Goal: Check status

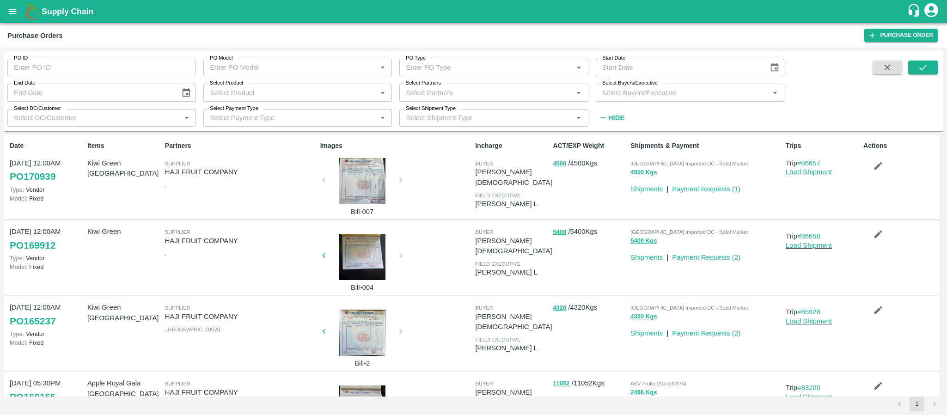
click at [440, 96] on input "Select Partners" at bounding box center [486, 92] width 168 height 12
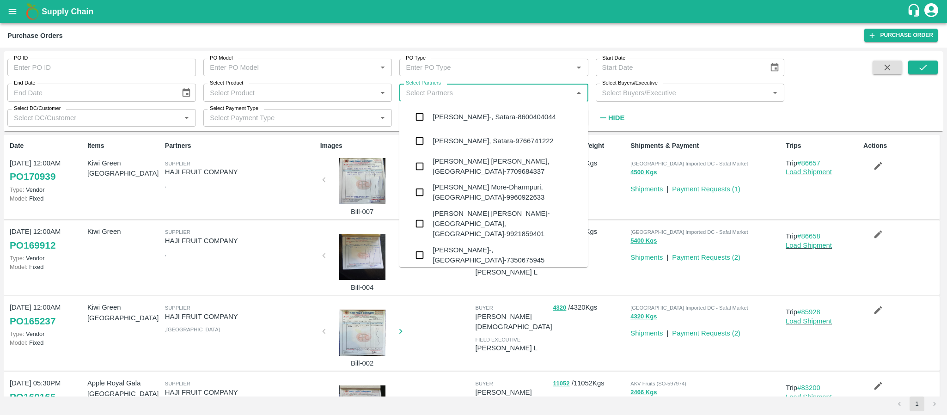
click at [433, 85] on label "Select Partners" at bounding box center [423, 83] width 35 height 7
click at [433, 86] on input "Select Partners" at bounding box center [486, 92] width 168 height 12
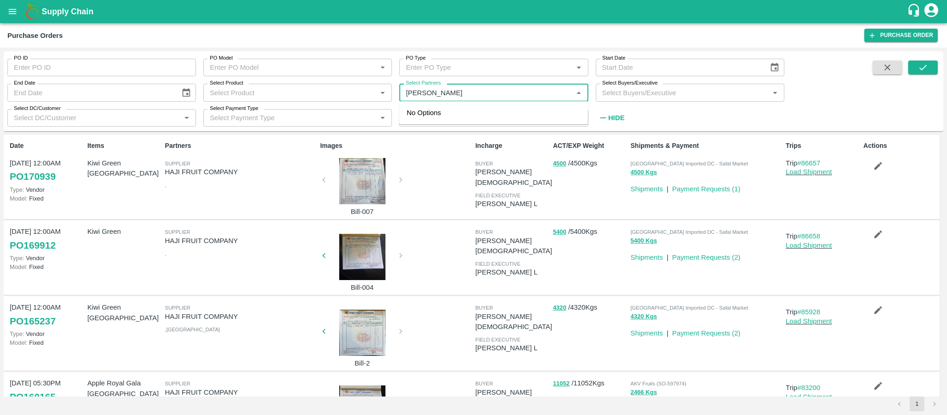
click at [460, 90] on input "Select Partners" at bounding box center [486, 92] width 168 height 12
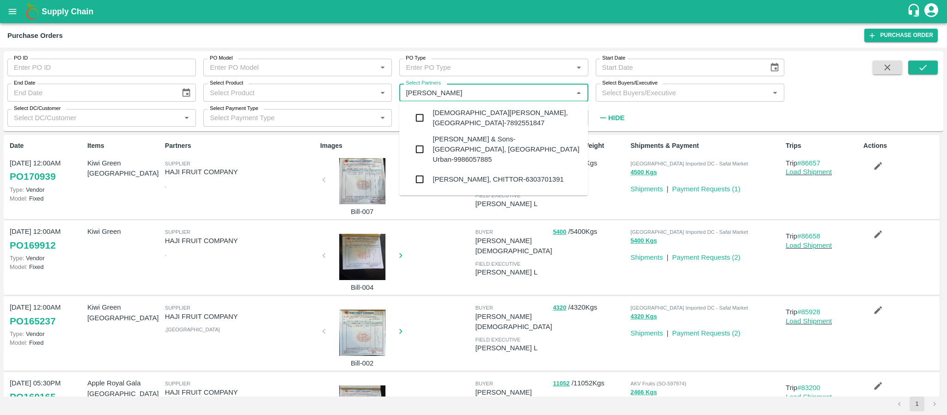
type input "[PERSON_NAME]"
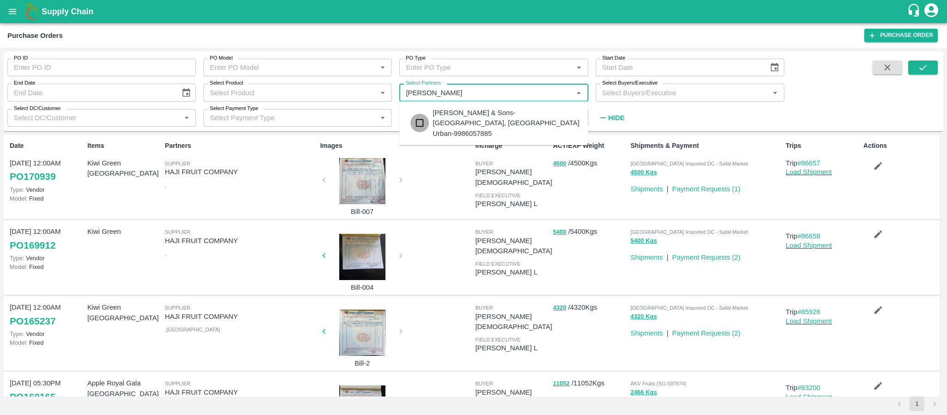
click at [422, 114] on input "checkbox" at bounding box center [420, 123] width 18 height 18
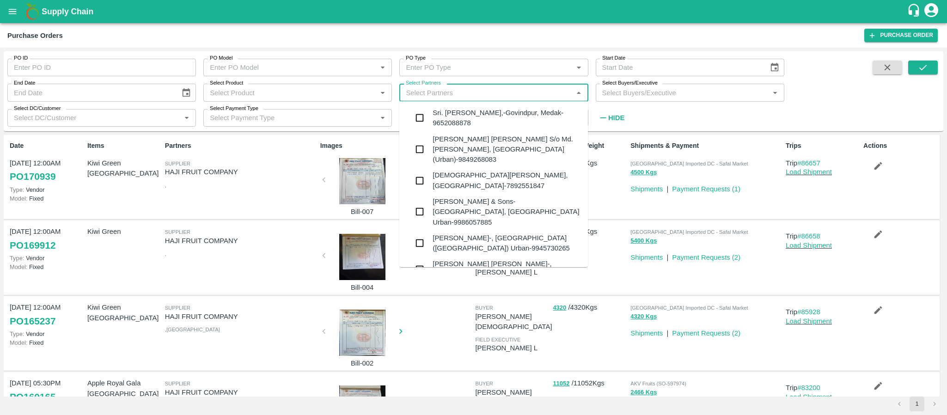
click at [517, 95] on input "Select Partners" at bounding box center [486, 92] width 168 height 12
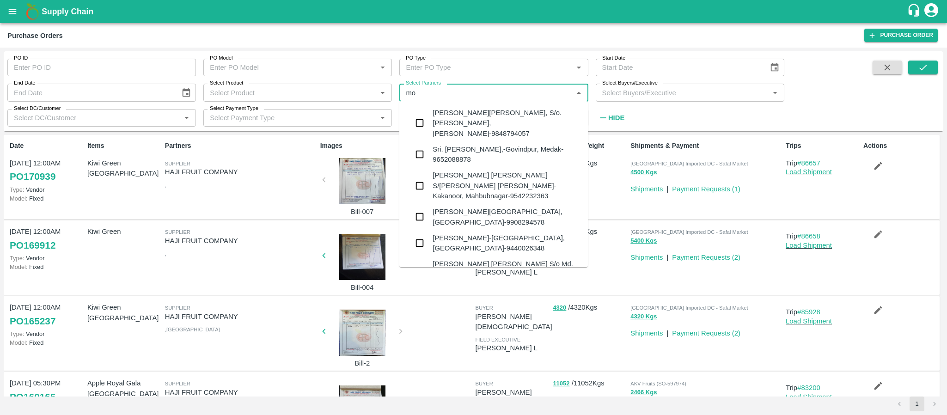
type input "m"
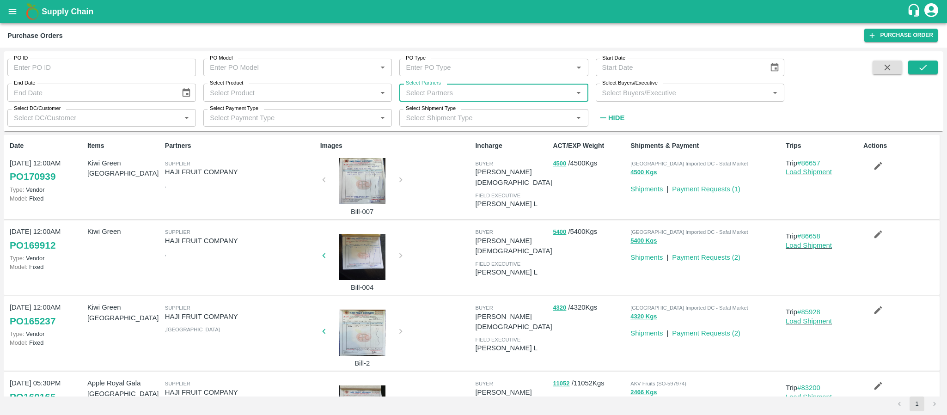
click at [436, 93] on input "Select Partners" at bounding box center [486, 92] width 168 height 12
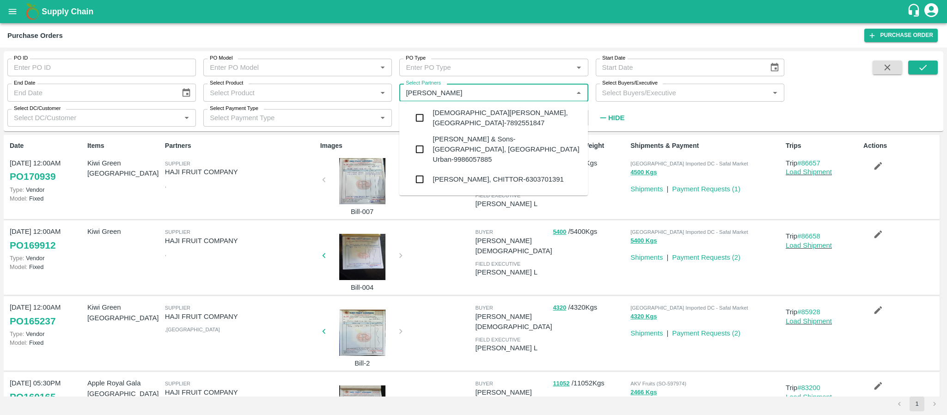
type input "[PERSON_NAME]"
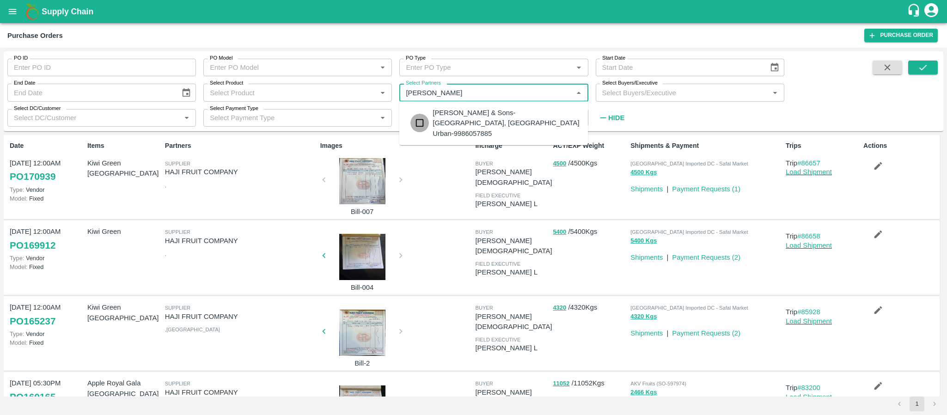
click at [419, 118] on input "checkbox" at bounding box center [420, 123] width 18 height 18
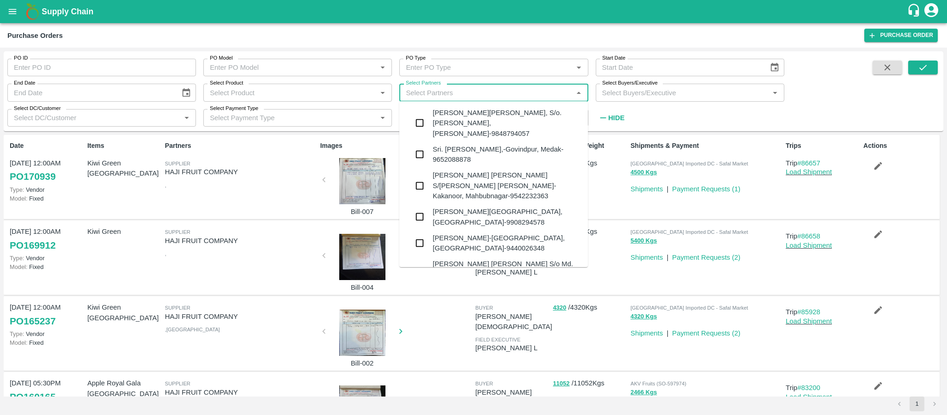
click at [532, 98] on input "Select Partners" at bounding box center [486, 92] width 168 height 12
type input "N"
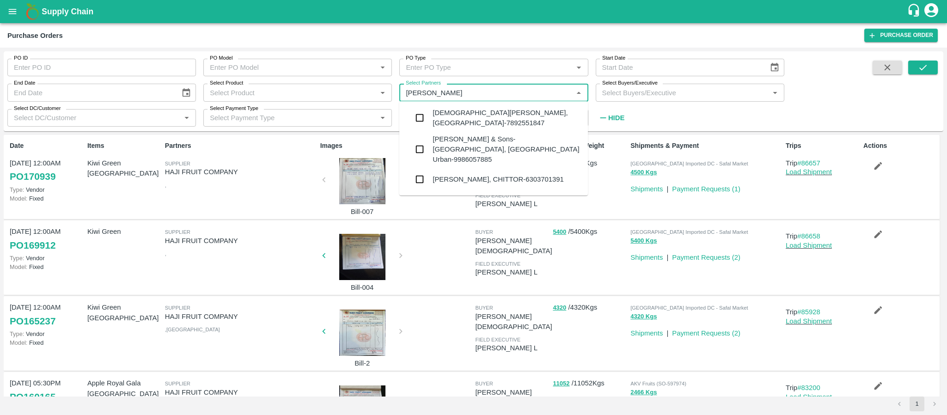
type input "[PERSON_NAME]"
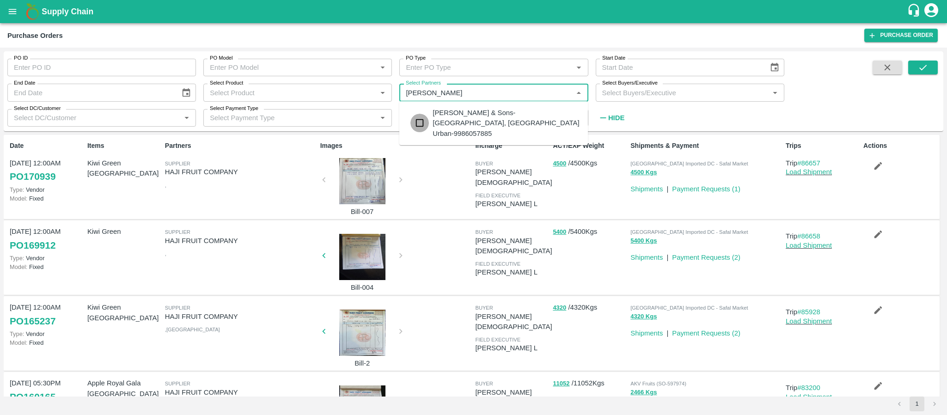
click at [419, 118] on input "checkbox" at bounding box center [420, 123] width 18 height 18
click at [920, 68] on icon "submit" at bounding box center [923, 67] width 10 height 10
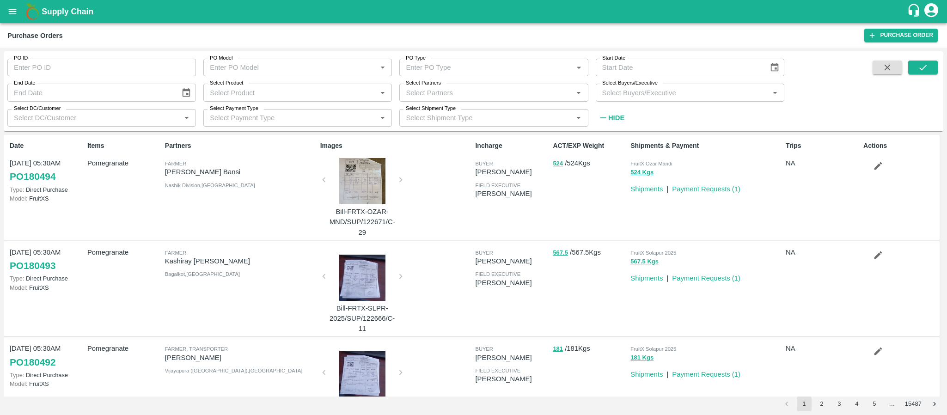
click at [446, 92] on input "Select Partners" at bounding box center [486, 92] width 168 height 12
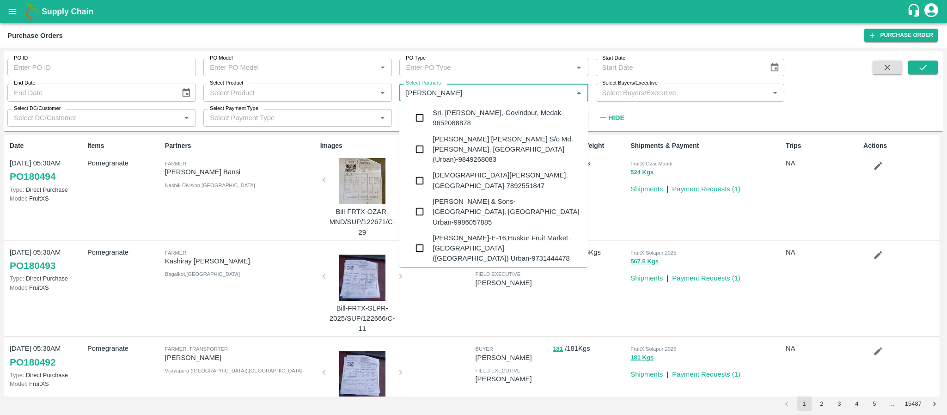
type input "[PERSON_NAME]"
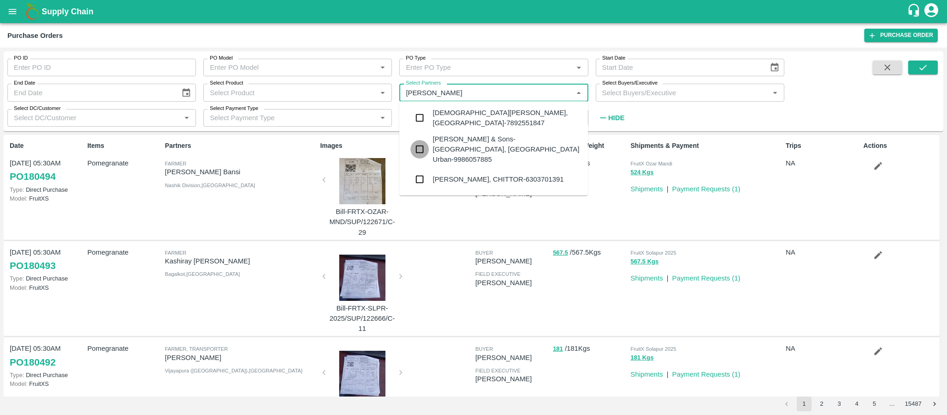
click at [420, 146] on input "checkbox" at bounding box center [420, 149] width 18 height 18
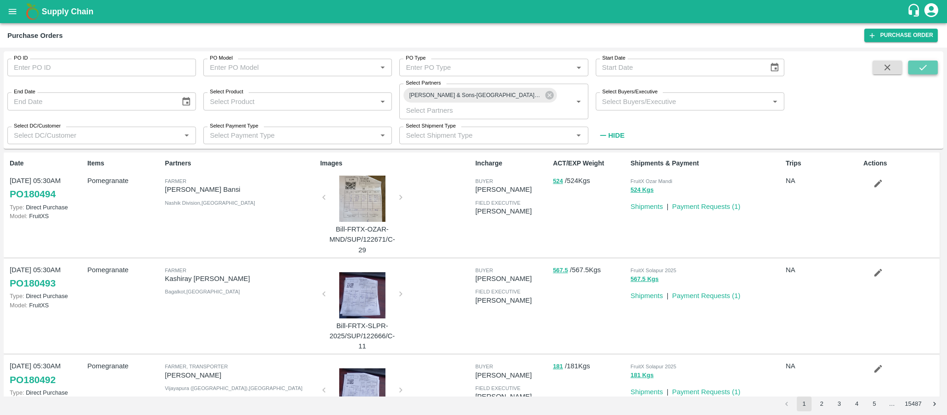
click at [925, 66] on icon "submit" at bounding box center [923, 67] width 10 height 10
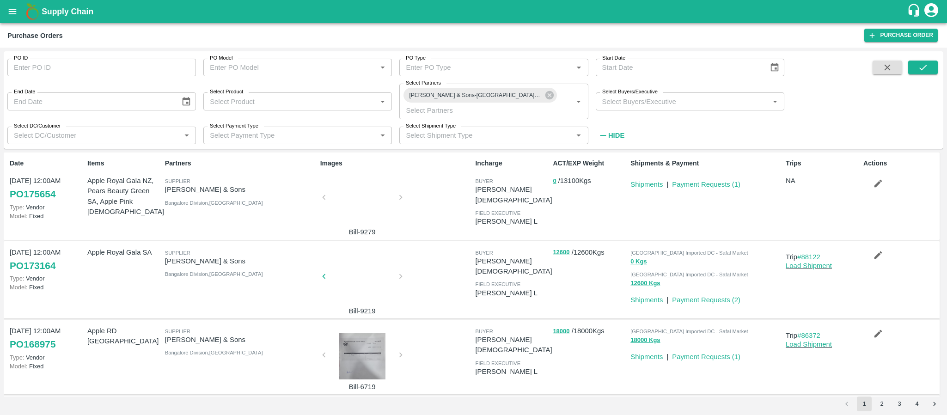
click at [344, 196] on div at bounding box center [362, 200] width 69 height 49
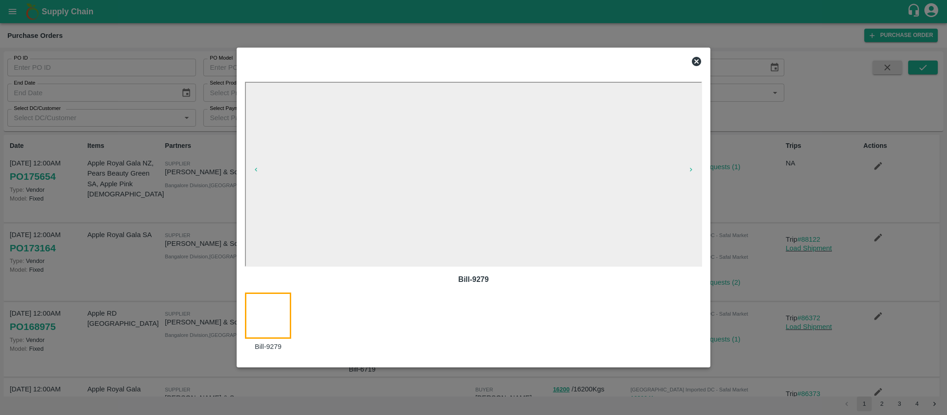
click at [698, 61] on icon at bounding box center [696, 61] width 11 height 11
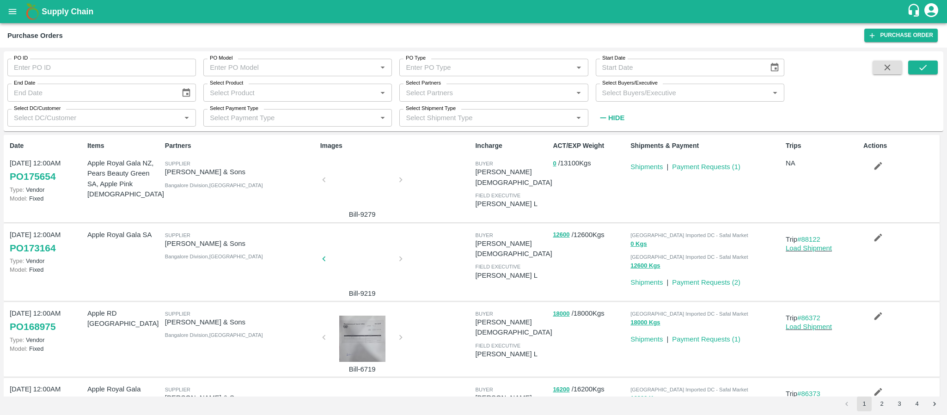
click at [460, 96] on input "Select Partners" at bounding box center [486, 92] width 168 height 12
type input "JAISHNAVI"
click at [419, 122] on input "checkbox" at bounding box center [420, 118] width 18 height 18
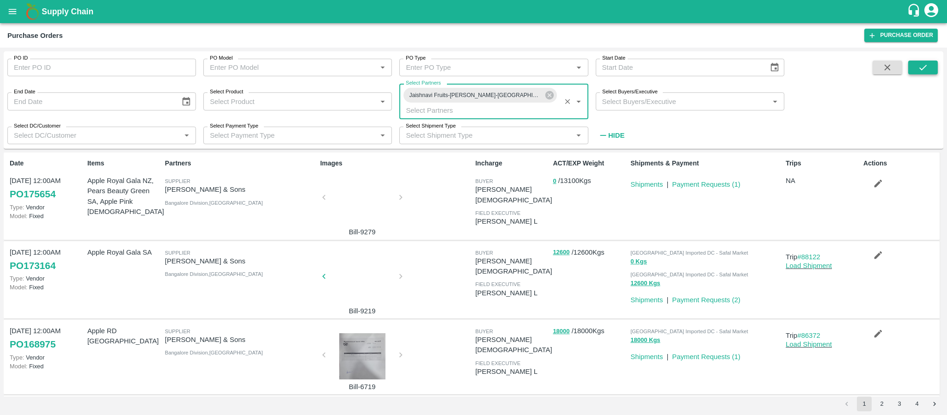
click at [920, 64] on icon "submit" at bounding box center [923, 67] width 10 height 10
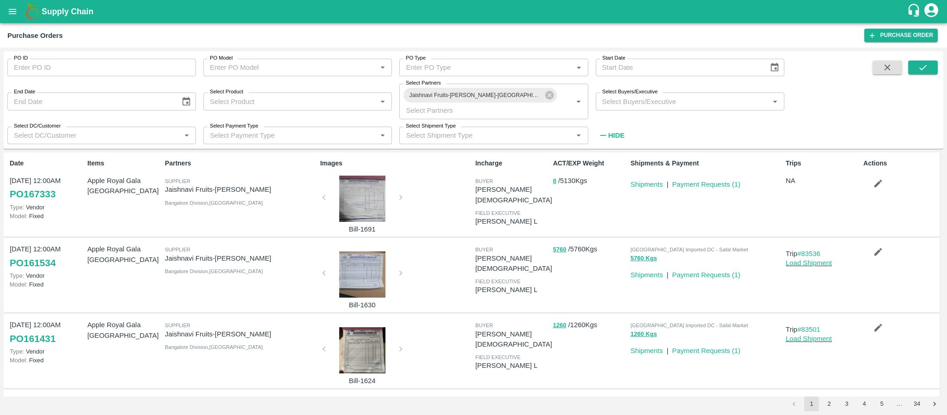
click at [357, 199] on div at bounding box center [362, 199] width 69 height 46
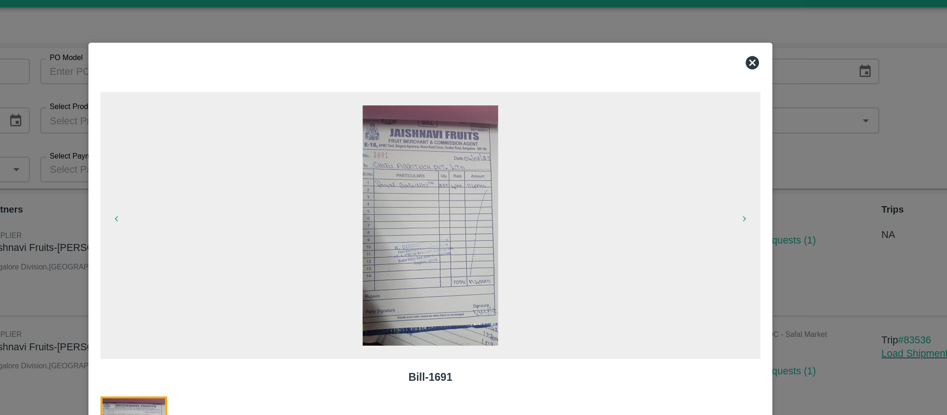
click at [696, 60] on icon at bounding box center [696, 61] width 9 height 9
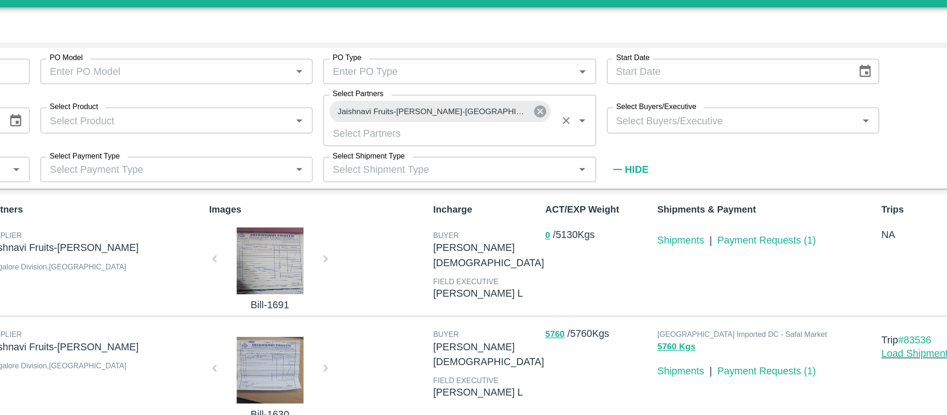
click at [549, 93] on icon at bounding box center [549, 95] width 8 height 8
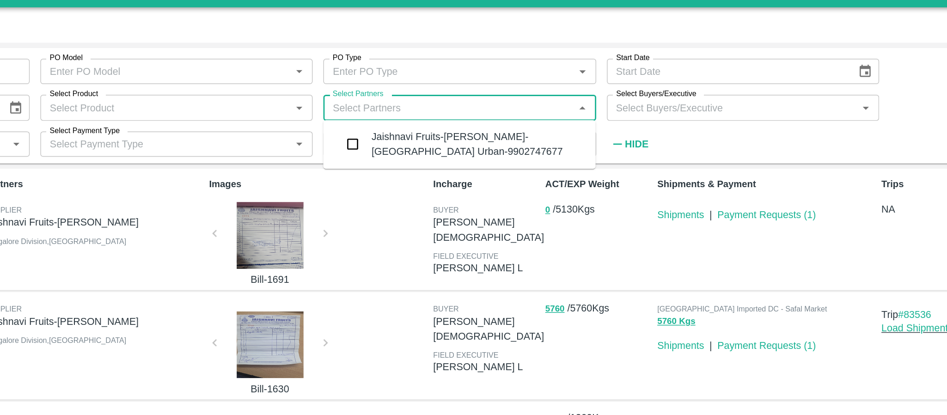
click at [485, 94] on input "Select Partners" at bounding box center [486, 92] width 168 height 12
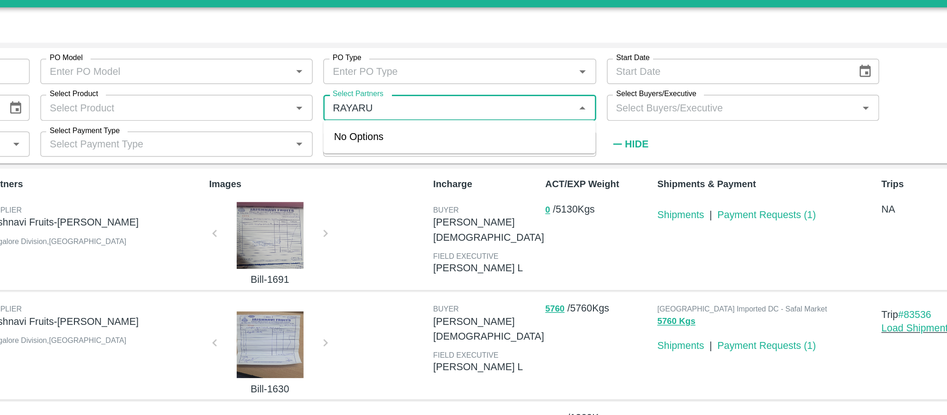
type input "RAYARU"
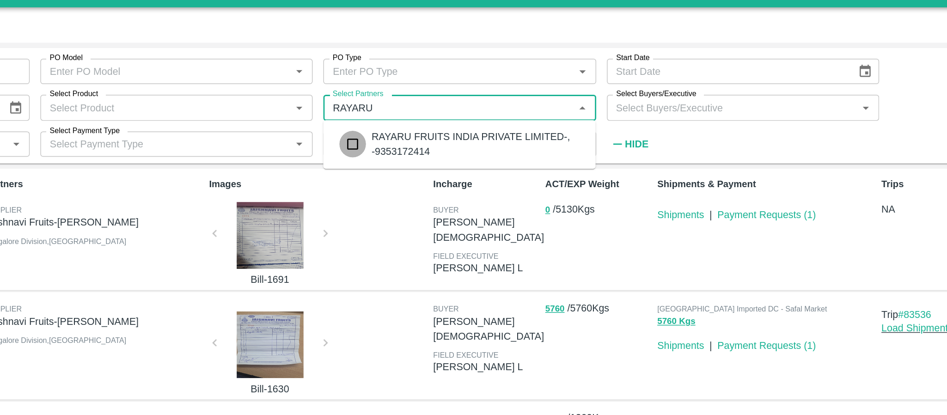
click at [420, 115] on input "checkbox" at bounding box center [420, 118] width 18 height 18
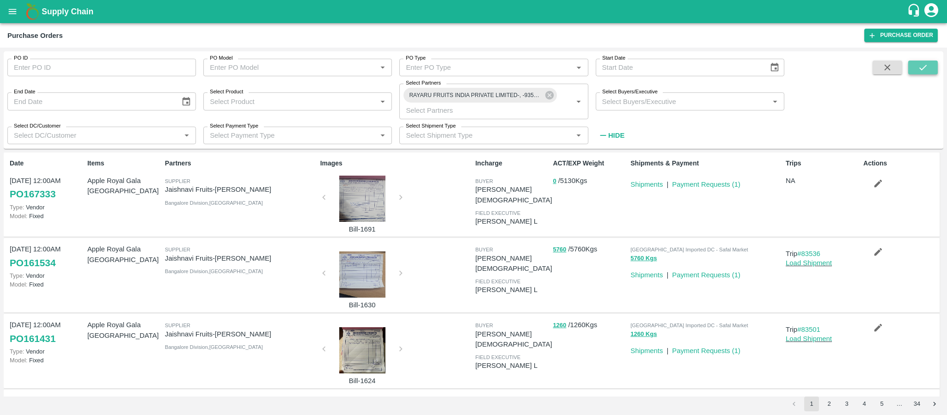
click at [927, 66] on icon "submit" at bounding box center [923, 68] width 7 height 6
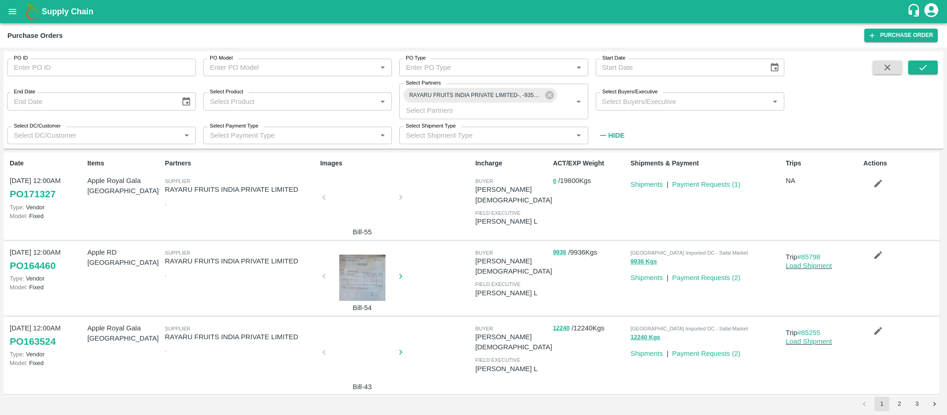
click at [341, 205] on div at bounding box center [362, 200] width 69 height 49
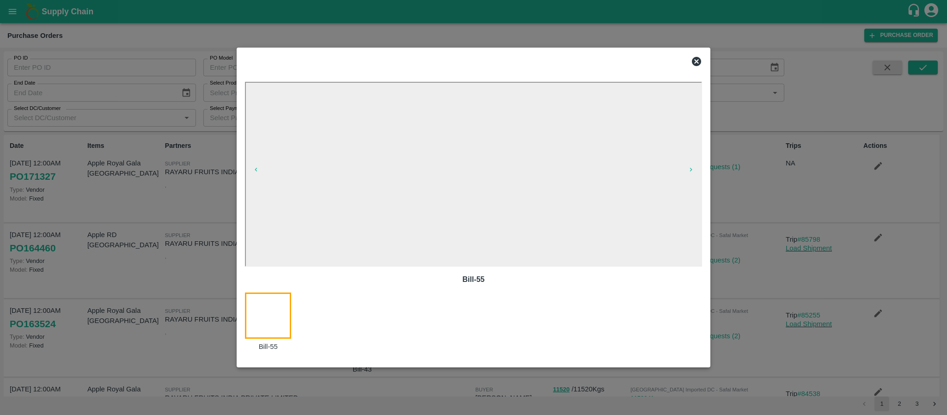
click at [695, 61] on icon at bounding box center [696, 61] width 9 height 9
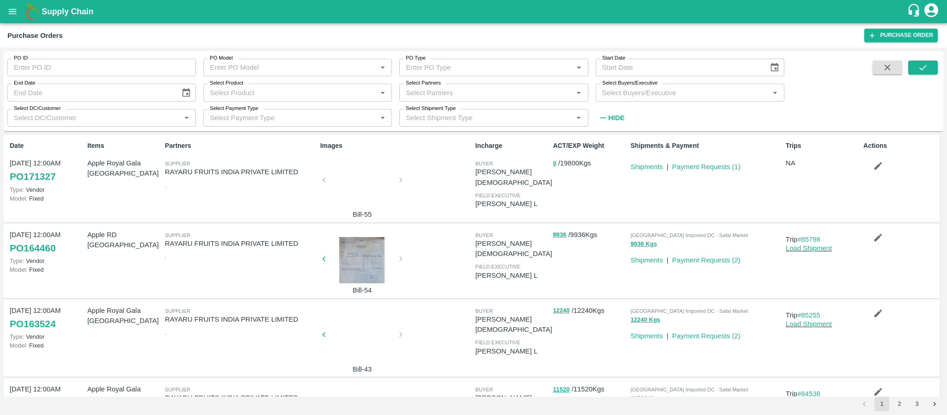
click at [418, 92] on input "Select Partners" at bounding box center [486, 92] width 168 height 12
type input "D"
type input "A"
type input "DARNNI EM"
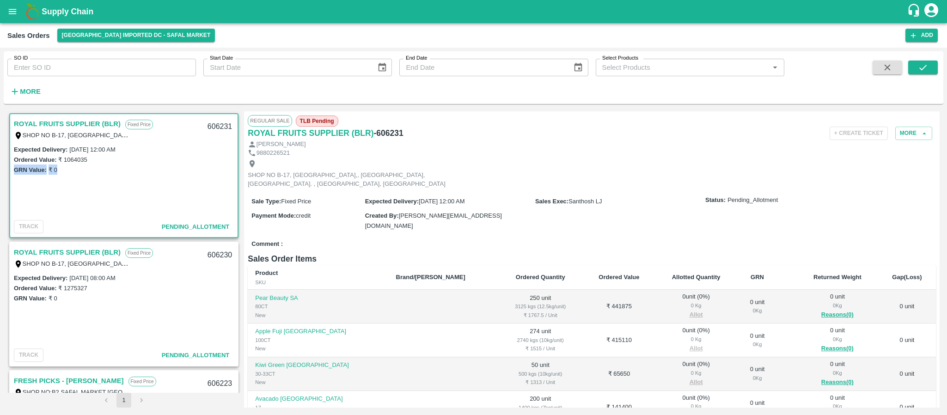
drag, startPoint x: 240, startPoint y: 160, endPoint x: 240, endPoint y: 168, distance: 8.8
click at [240, 168] on div "ROYAL FRUITS SUPPLIER (BLR) Fixed Price SHOP NO B-17, SAFAL MARKET COMPLEX,, KH…" at bounding box center [473, 259] width 933 height 296
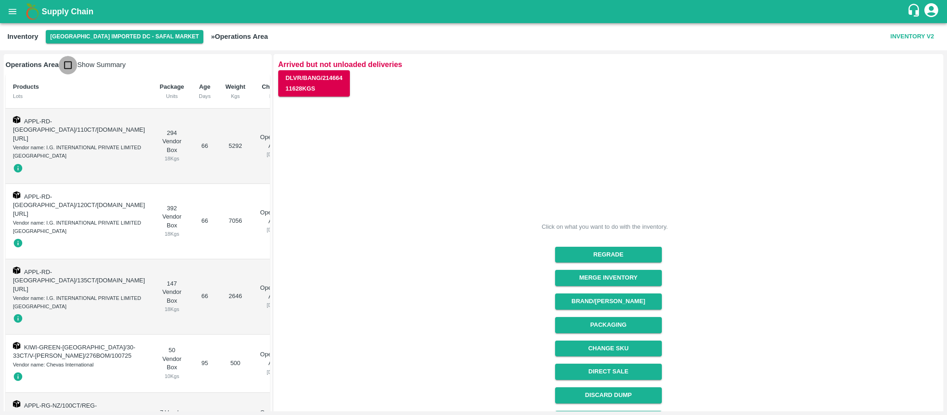
click at [66, 61] on input "checkbox" at bounding box center [68, 65] width 18 height 18
checkbox input "true"
click at [68, 69] on input "checkbox" at bounding box center [68, 65] width 18 height 18
checkbox input "true"
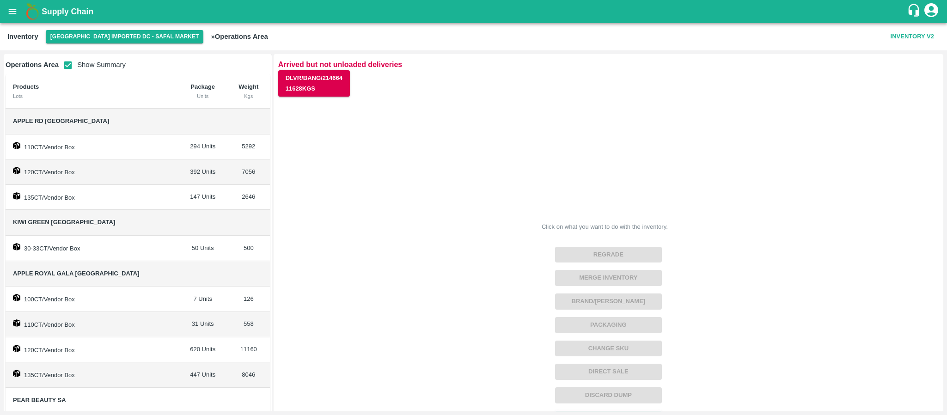
click at [271, 208] on div "Operations Area Show Summary Products Lots Package Units Weight Kgs Apple RD US…" at bounding box center [473, 232] width 947 height 365
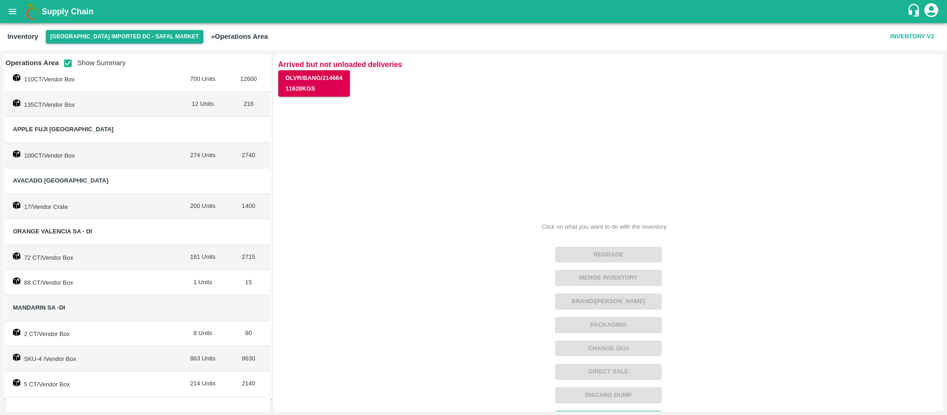
scroll to position [429, 0]
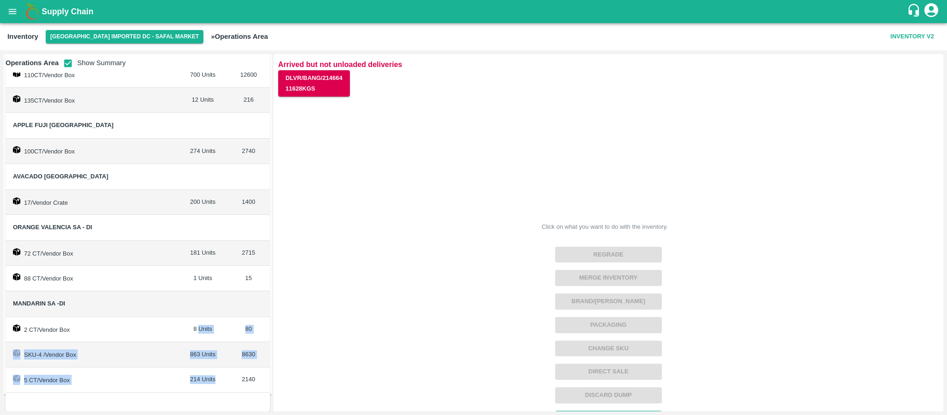
drag, startPoint x: 180, startPoint y: 327, endPoint x: 211, endPoint y: 371, distance: 53.4
click at [211, 371] on tbody "Apple RD USA 110CT/Vendor Box 294 Units 5292 120CT/Vendor Box 392 Units 7056 13…" at bounding box center [138, 37] width 264 height 712
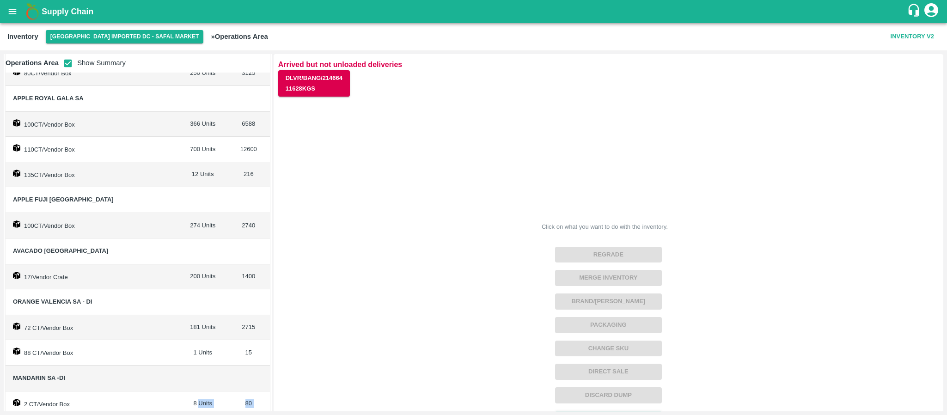
scroll to position [333, 0]
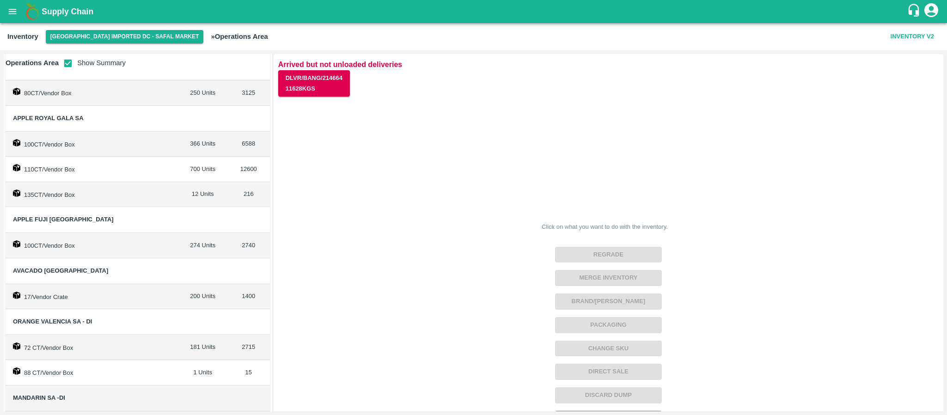
click at [310, 247] on div "Click on what you want to do with the inventory. Regrade Merge Inventory Brand/…" at bounding box center [605, 293] width 668 height 407
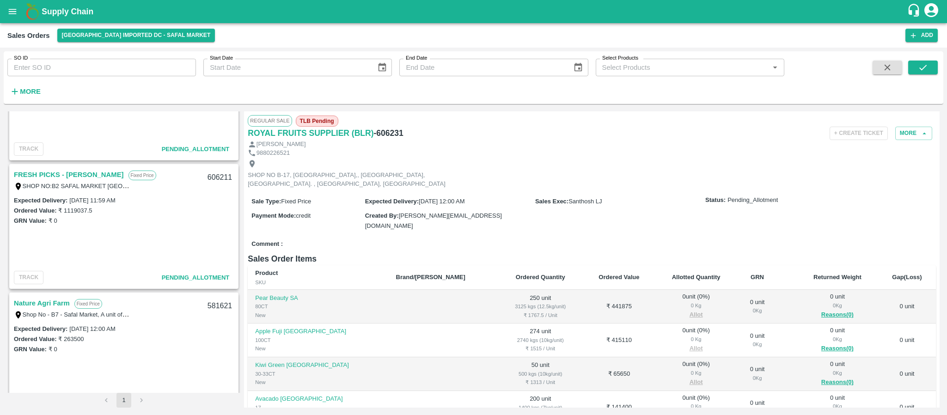
scroll to position [872, 0]
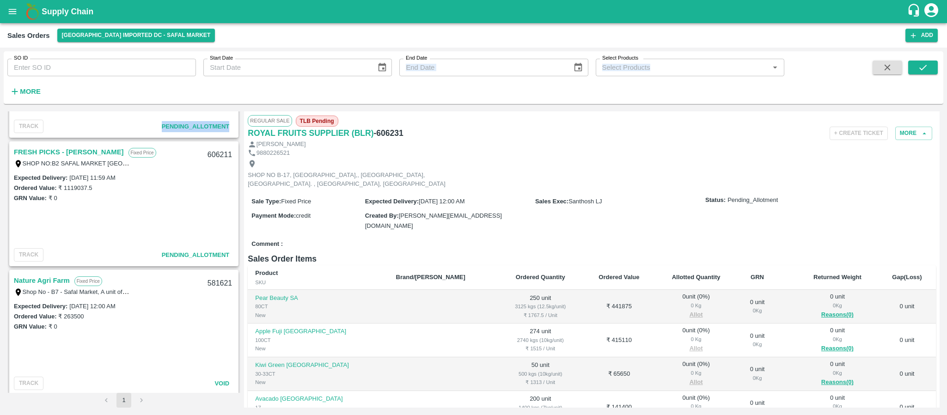
drag, startPoint x: 240, startPoint y: 122, endPoint x: 241, endPoint y: 103, distance: 19.4
click at [241, 103] on div "SO ID SO ID Start Date Start Date End Date End Date Select Products Select Prod…" at bounding box center [474, 231] width 940 height 360
click at [171, 172] on div "Expected Delivery : 01 Oct 2025, 11:59 AM" at bounding box center [124, 177] width 220 height 10
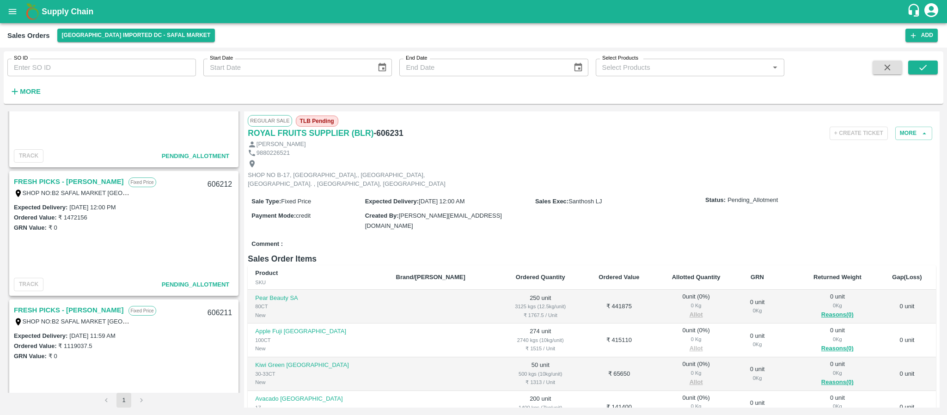
scroll to position [714, 0]
